Goal: Information Seeking & Learning: Learn about a topic

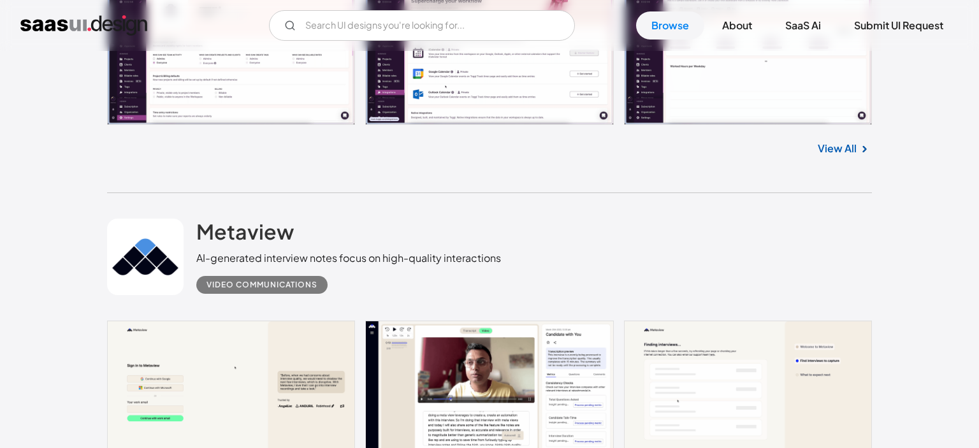
scroll to position [27460, 0]
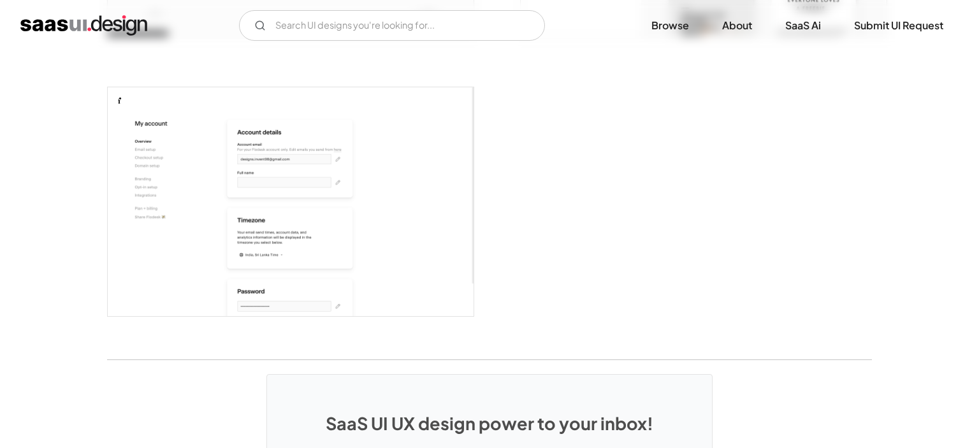
scroll to position [3894, 0]
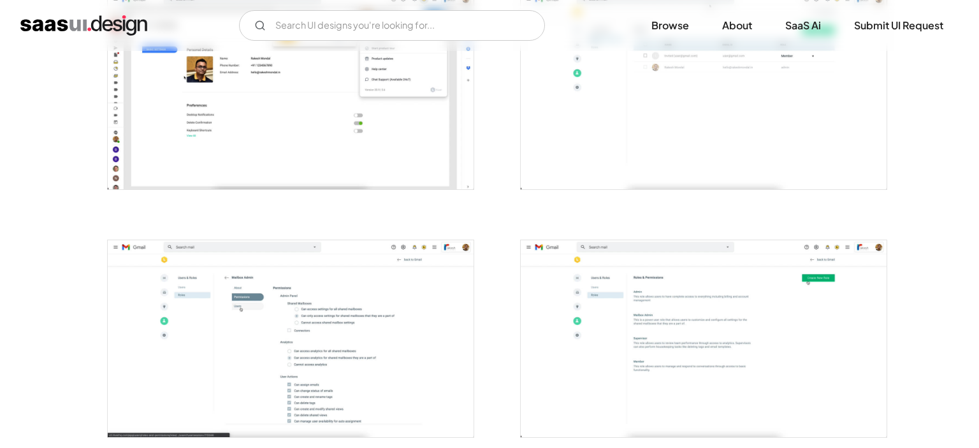
scroll to position [2557, 0]
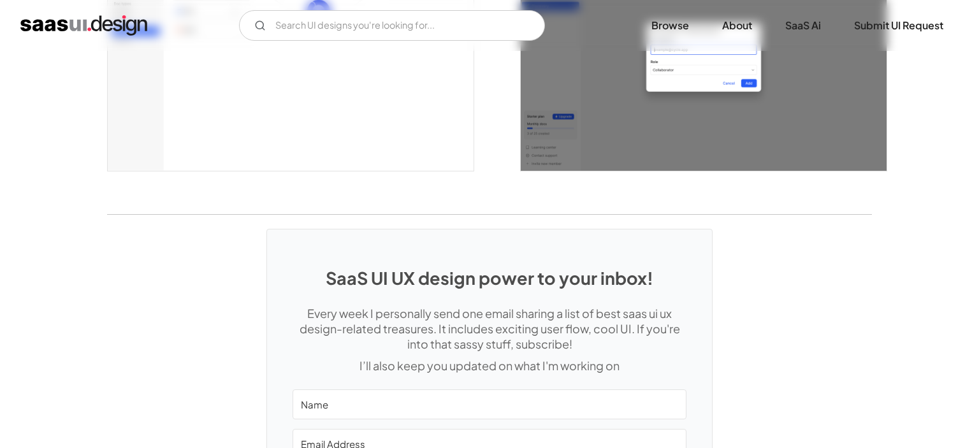
scroll to position [3615, 0]
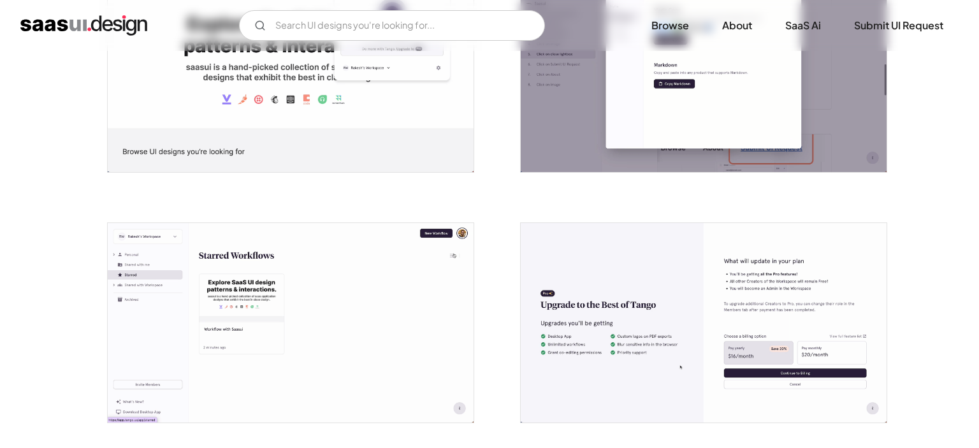
scroll to position [1606, 0]
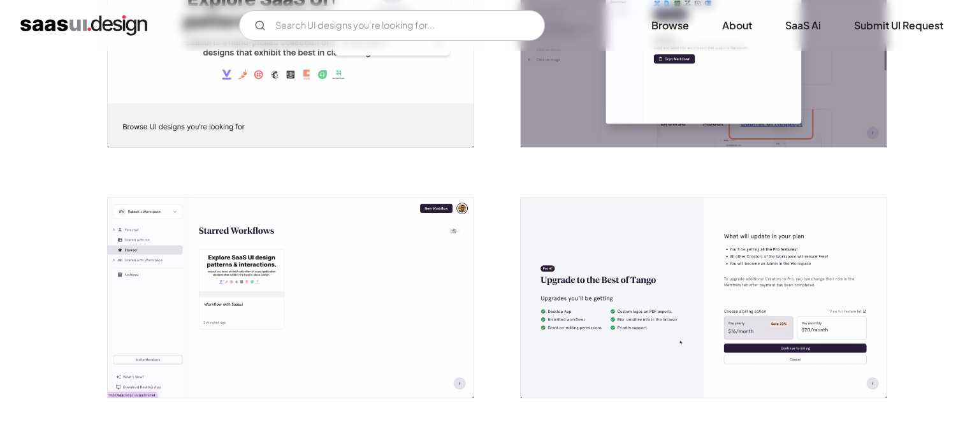
click at [388, 232] on img "open lightbox" at bounding box center [291, 298] width 366 height 200
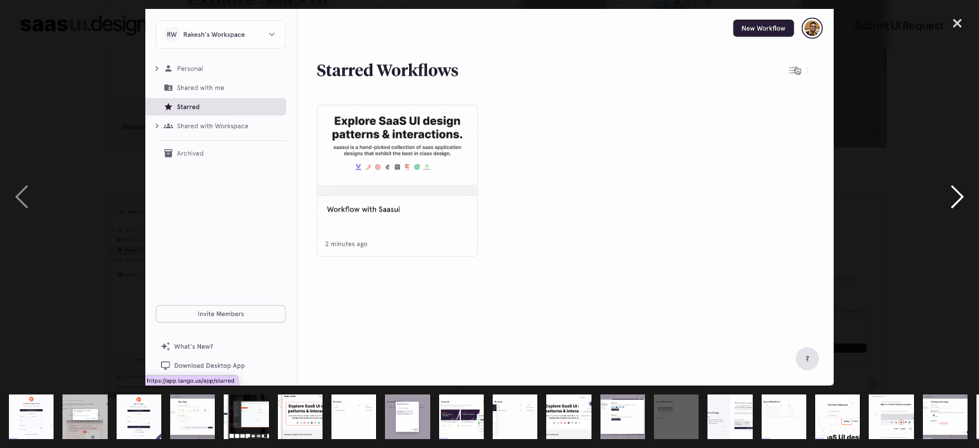
click at [952, 198] on div "next image" at bounding box center [957, 197] width 43 height 377
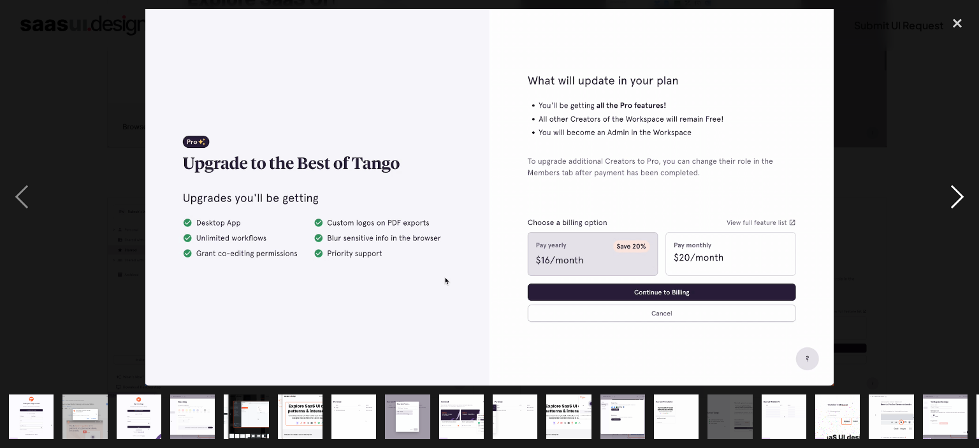
click at [951, 198] on div "next image" at bounding box center [957, 197] width 43 height 377
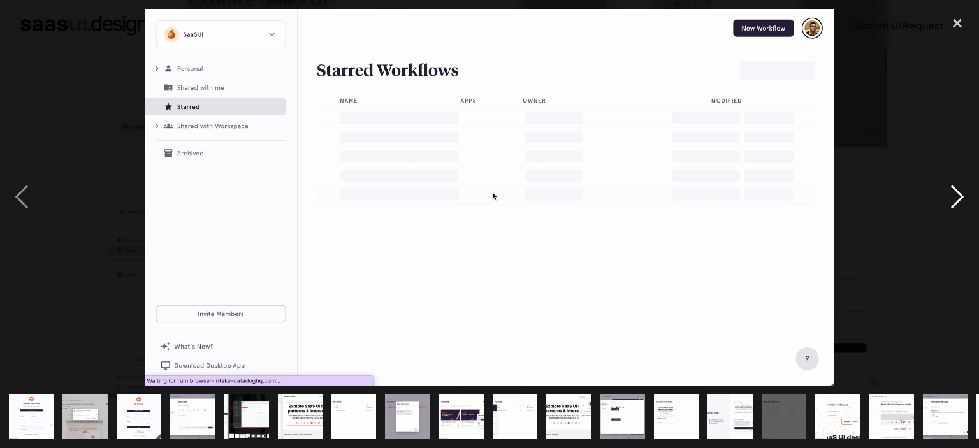
click at [951, 198] on div "next image" at bounding box center [957, 197] width 43 height 377
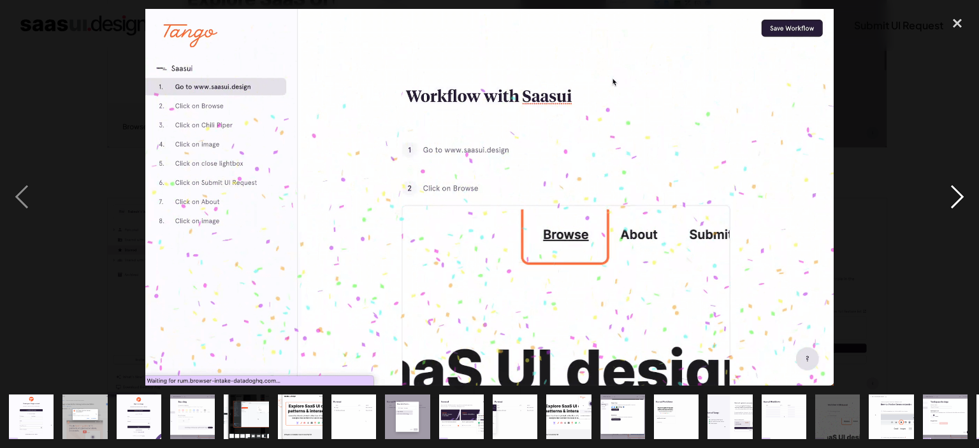
click at [951, 198] on div "next image" at bounding box center [957, 197] width 43 height 377
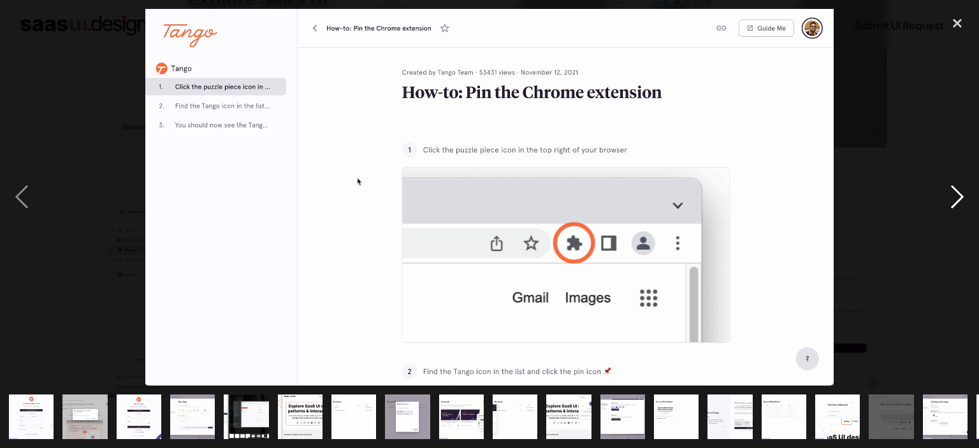
click at [951, 198] on div "next image" at bounding box center [957, 197] width 43 height 377
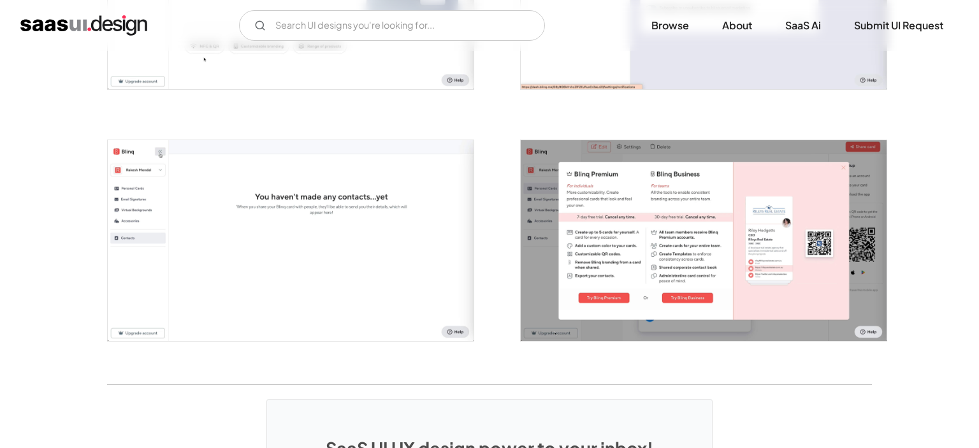
scroll to position [2775, 0]
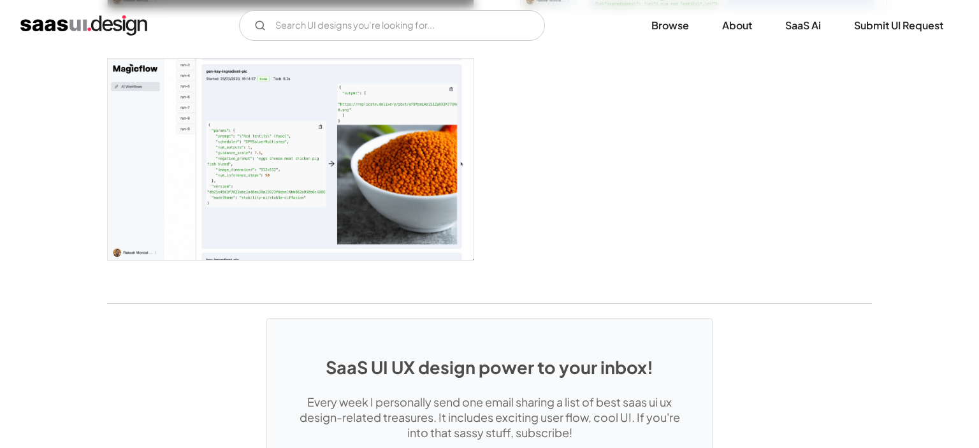
scroll to position [2154, 0]
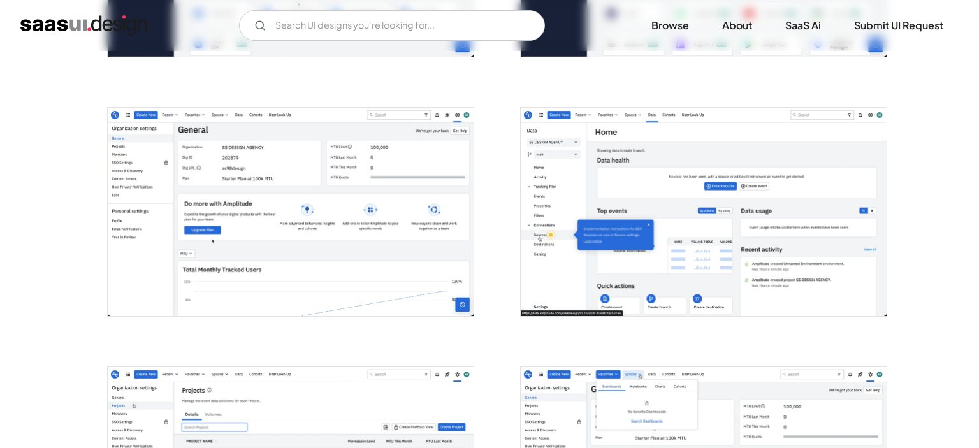
scroll to position [1413, 0]
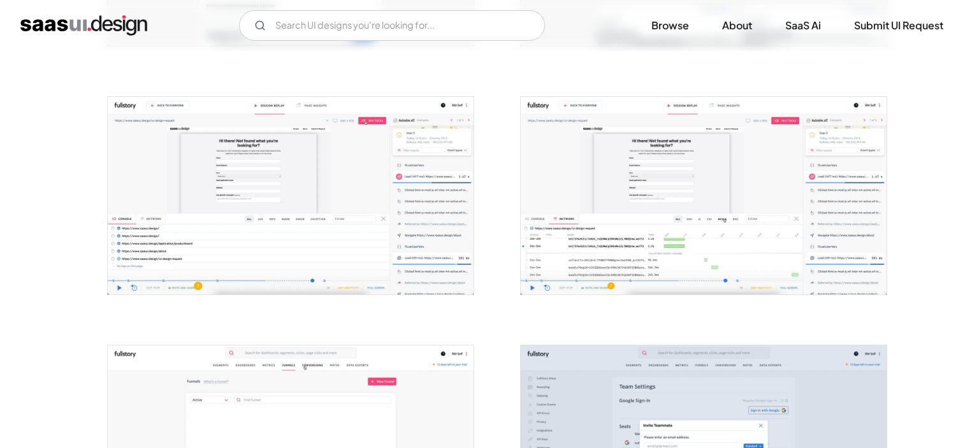
scroll to position [1010, 0]
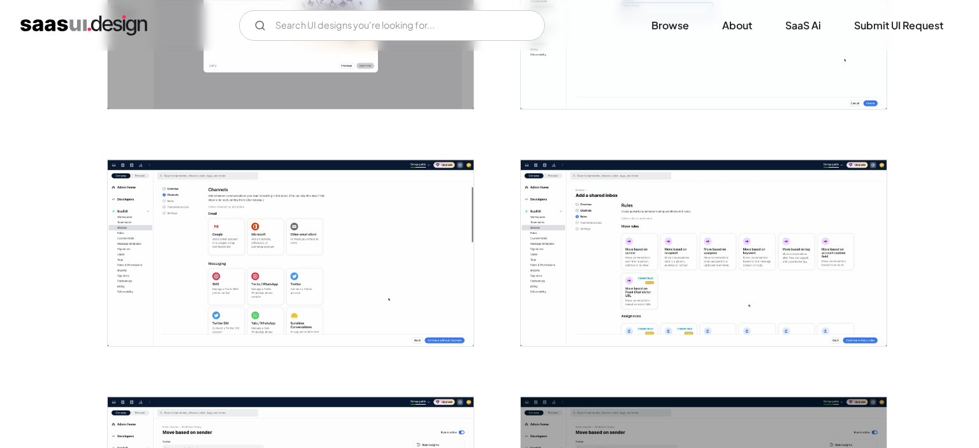
scroll to position [874, 0]
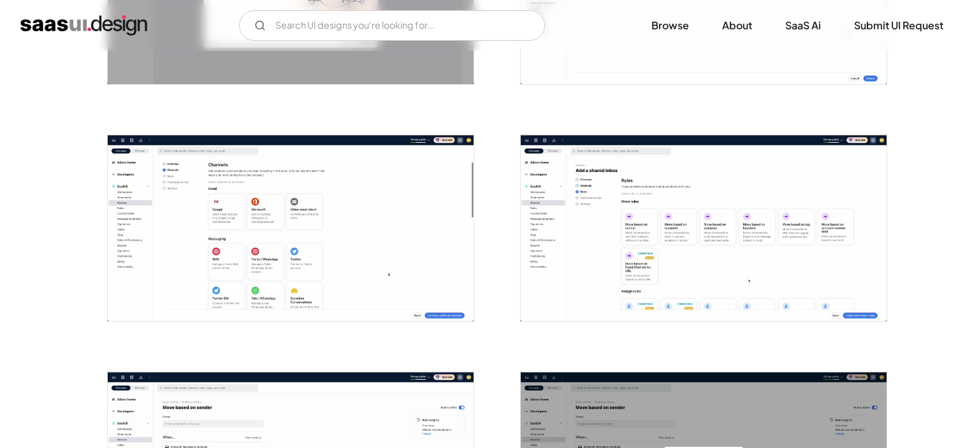
click at [442, 242] on img "open lightbox" at bounding box center [291, 228] width 366 height 186
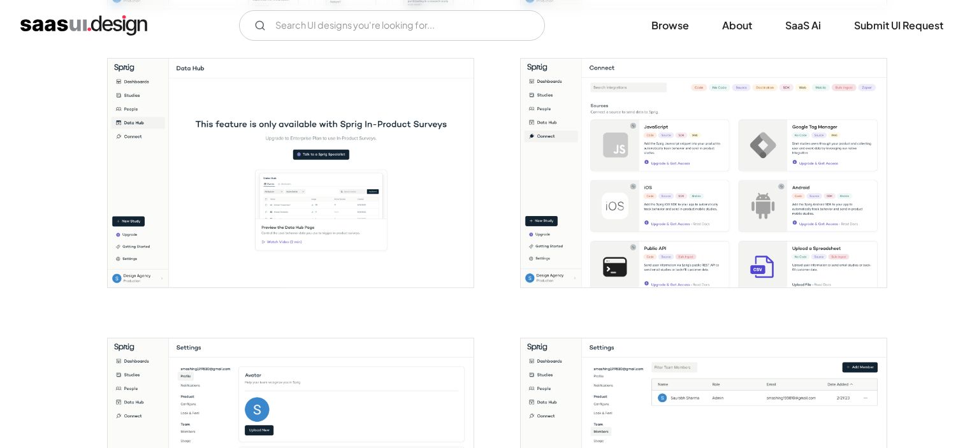
scroll to position [1615, 0]
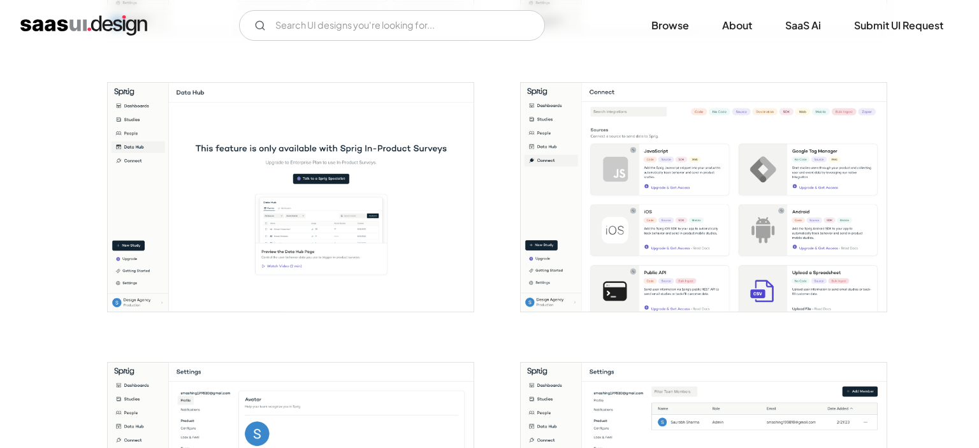
click at [748, 180] on img "open lightbox" at bounding box center [704, 197] width 366 height 229
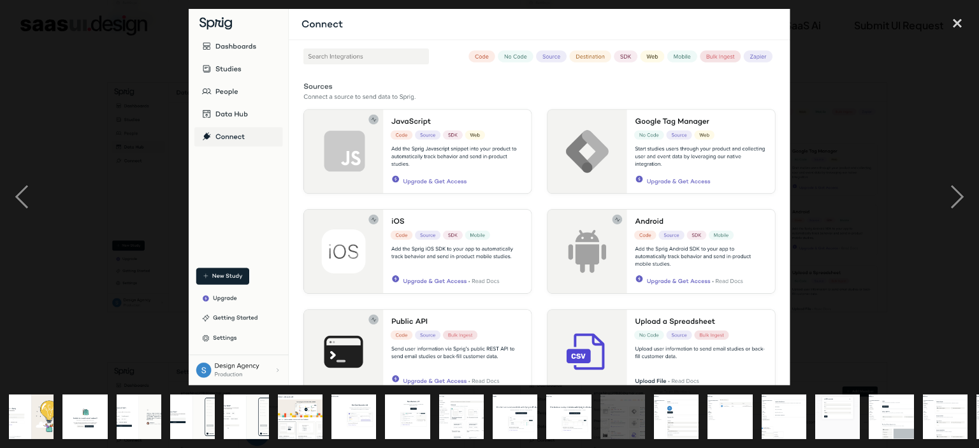
click at [824, 107] on div at bounding box center [489, 197] width 979 height 377
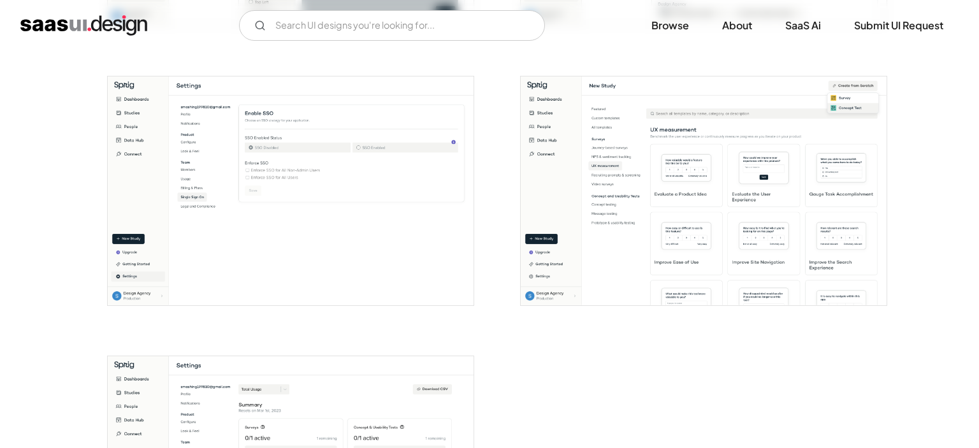
scroll to position [2759, 0]
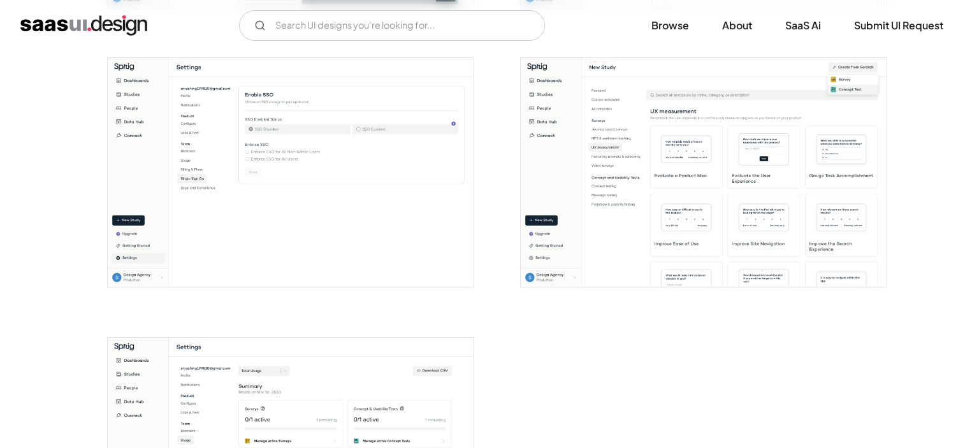
click at [789, 144] on img "open lightbox" at bounding box center [704, 172] width 366 height 229
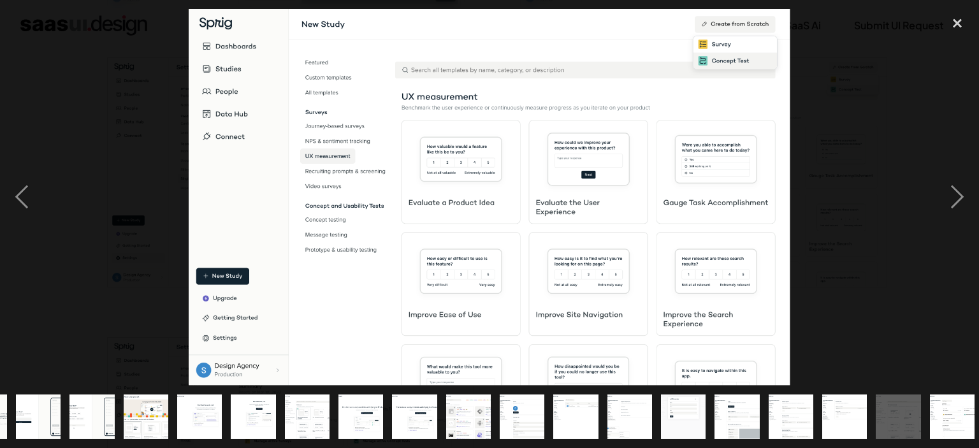
scroll to position [0, 159]
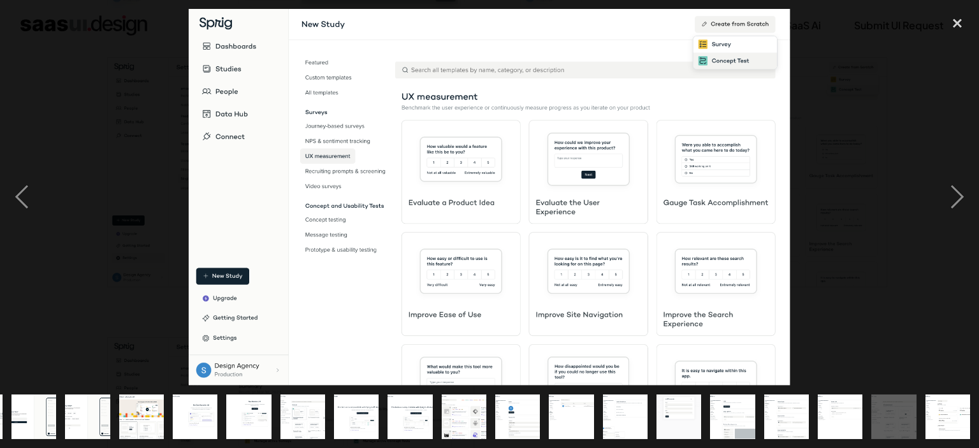
click at [913, 117] on div at bounding box center [489, 197] width 979 height 377
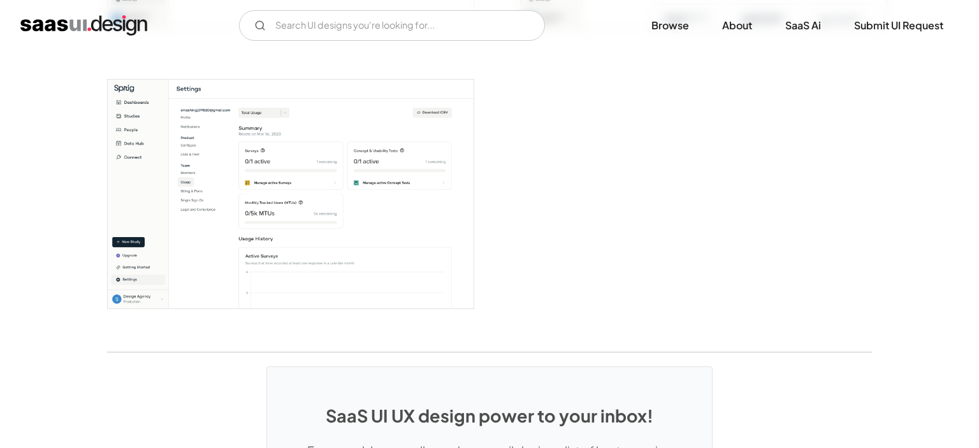
scroll to position [3029, 0]
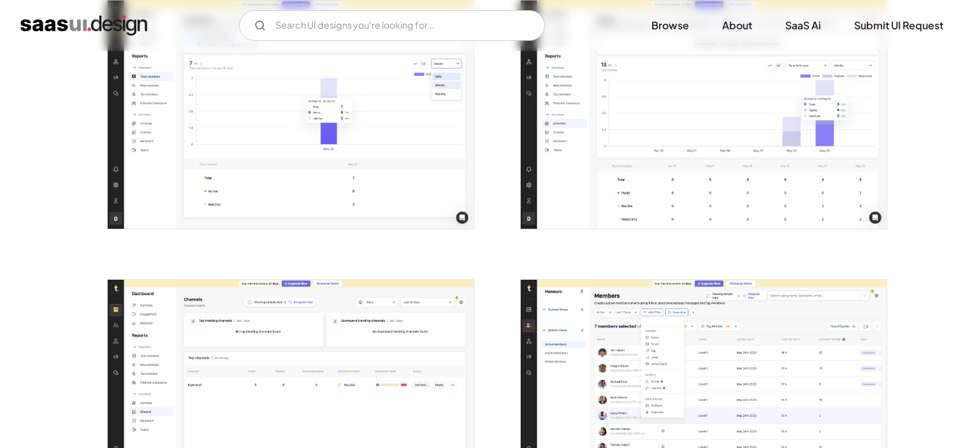
scroll to position [1750, 0]
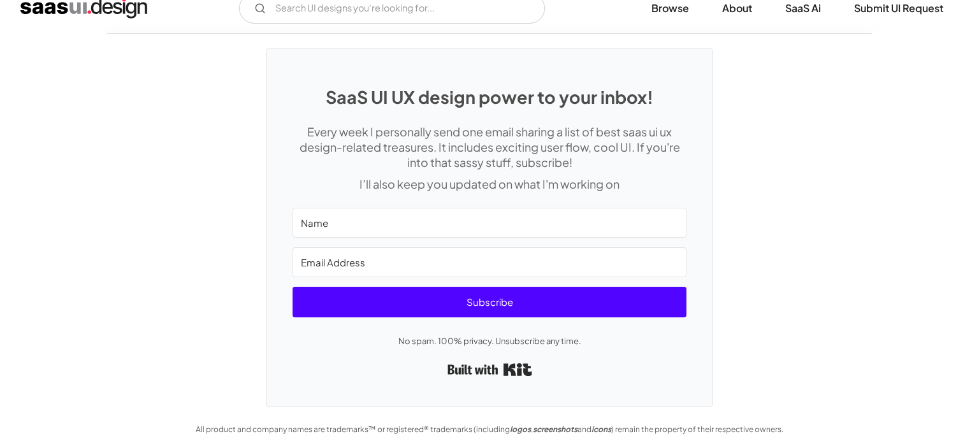
scroll to position [3894, 0]
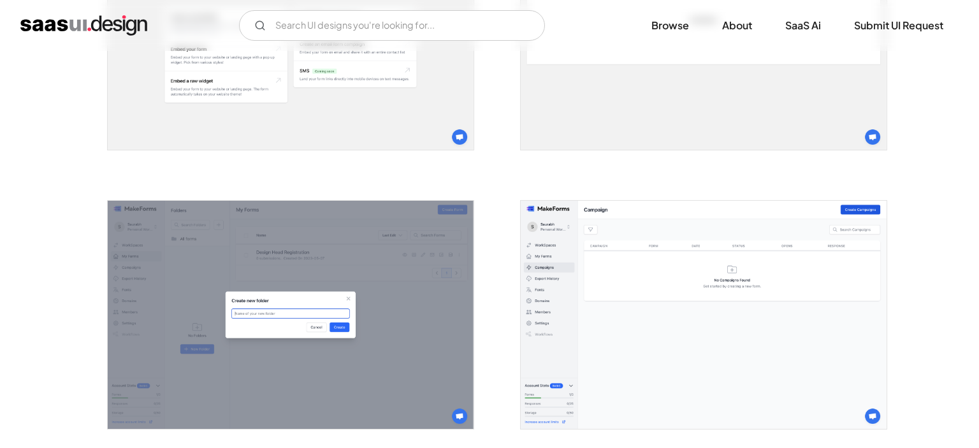
scroll to position [2423, 0]
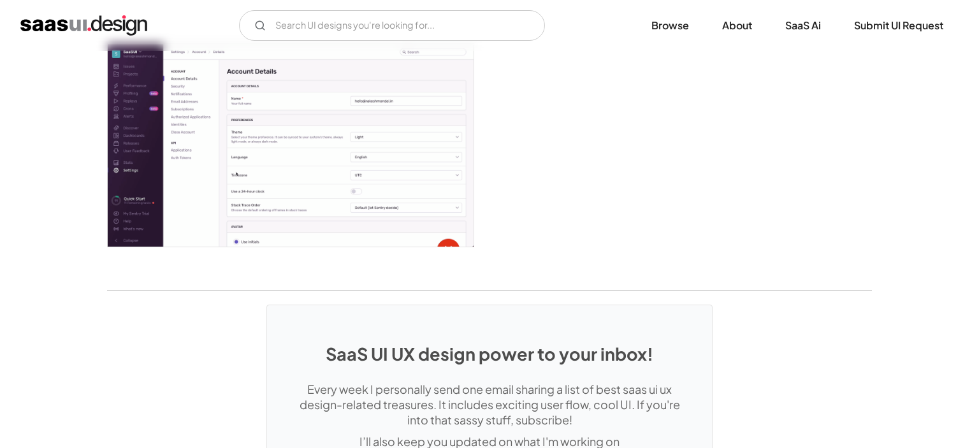
scroll to position [3556, 0]
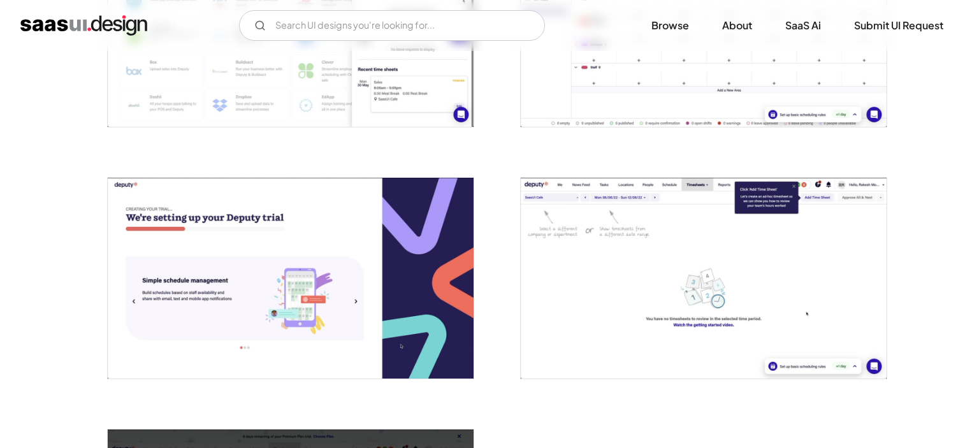
scroll to position [3298, 0]
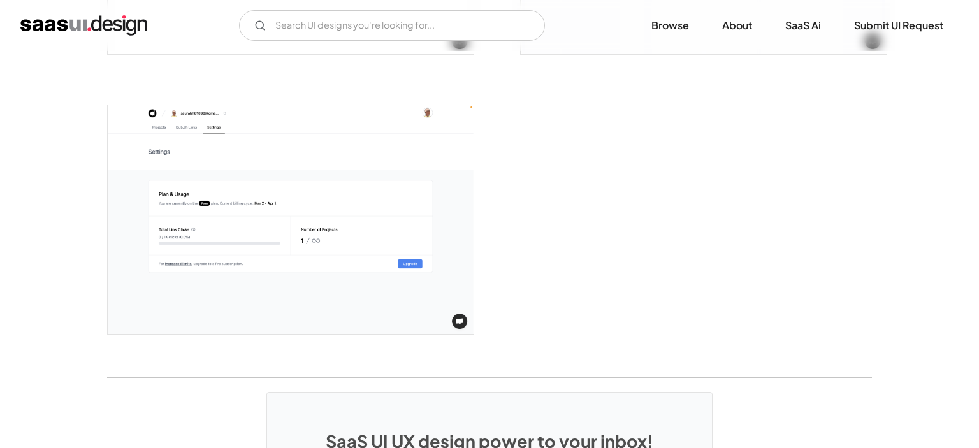
scroll to position [2625, 0]
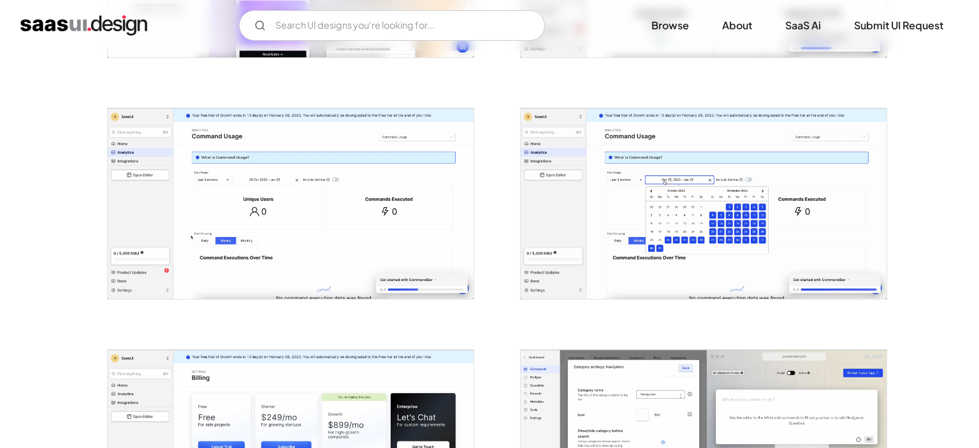
scroll to position [1077, 0]
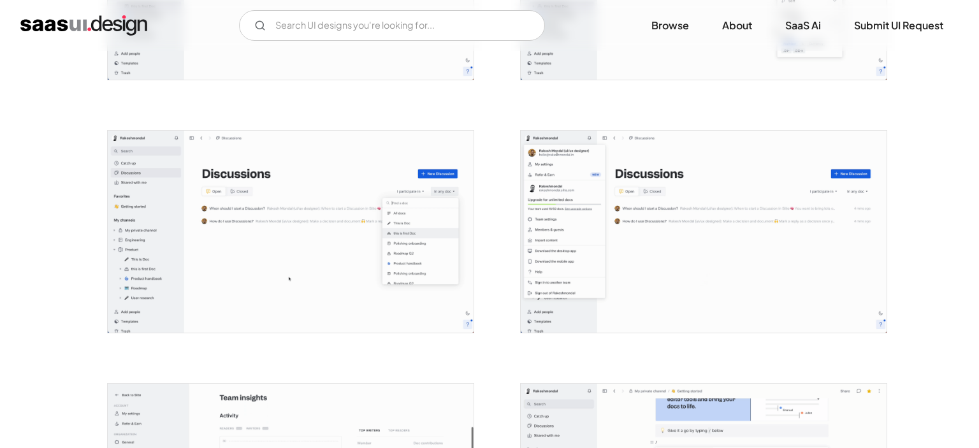
scroll to position [2086, 0]
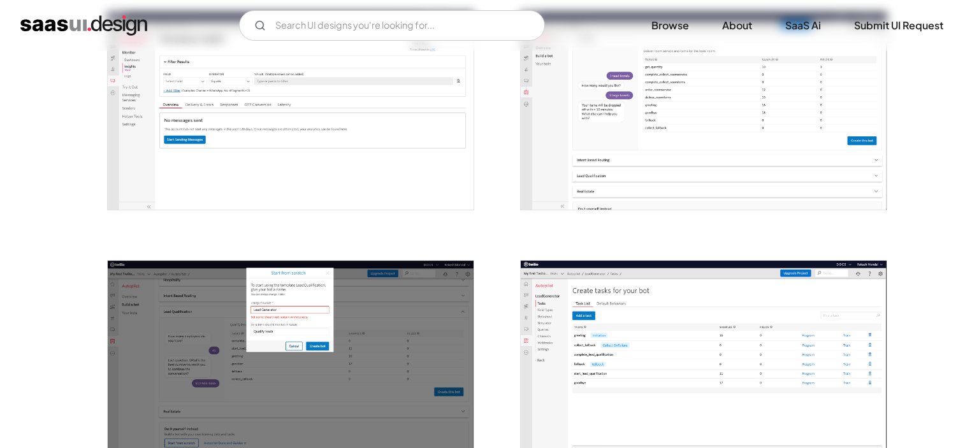
scroll to position [1144, 0]
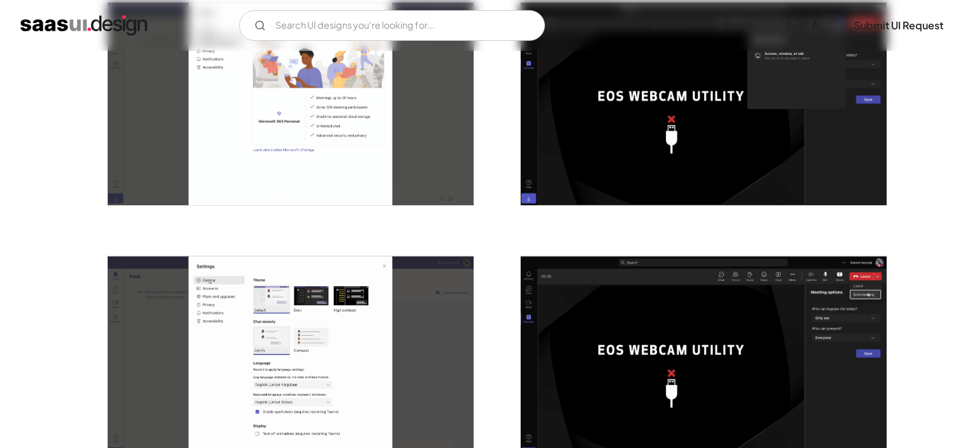
scroll to position [1781, 0]
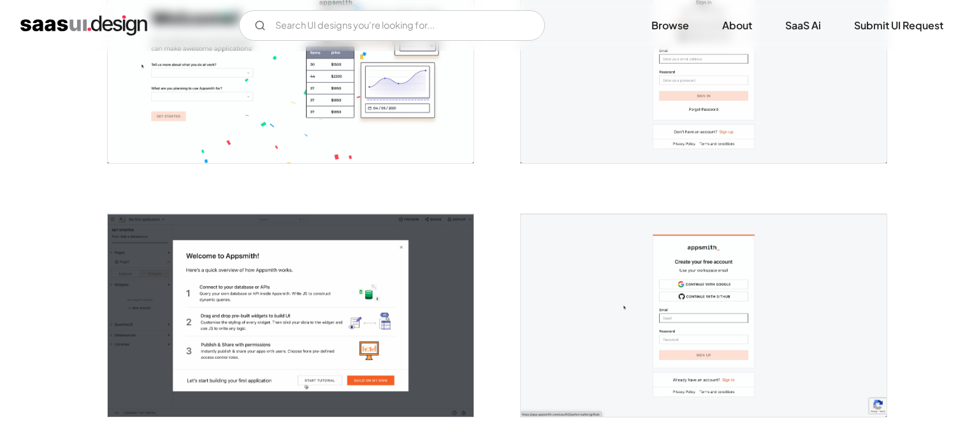
scroll to position [338, 0]
